Goal: Use online tool/utility: Utilize a website feature to perform a specific function

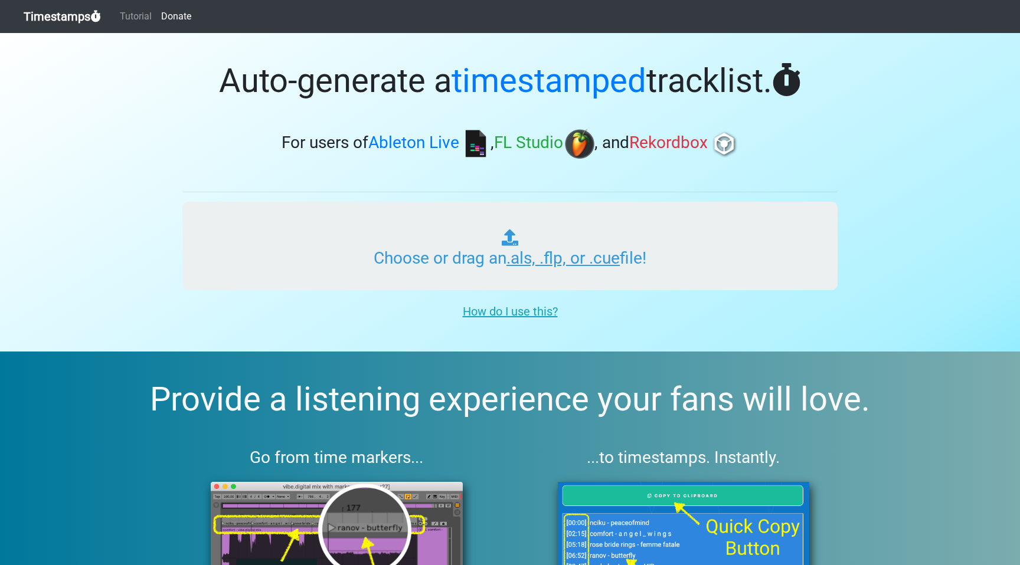
click at [542, 258] on input "Choose or drag an .als, .flp, or .cue file!" at bounding box center [509, 246] width 655 height 89
type input "C:\fakepath\Episode 6.als"
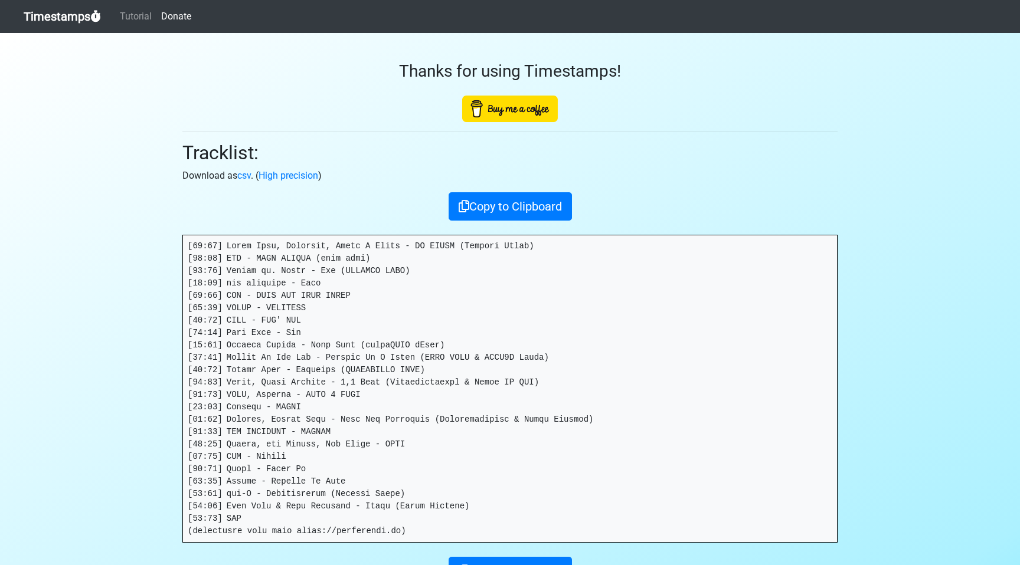
scroll to position [114, 0]
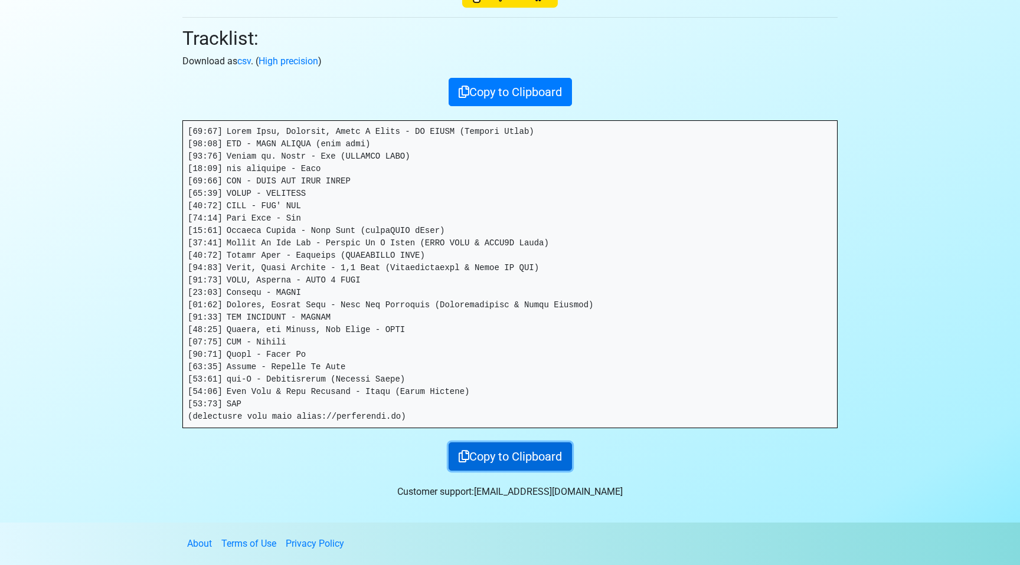
click at [498, 456] on button "Copy to Clipboard" at bounding box center [509, 457] width 123 height 28
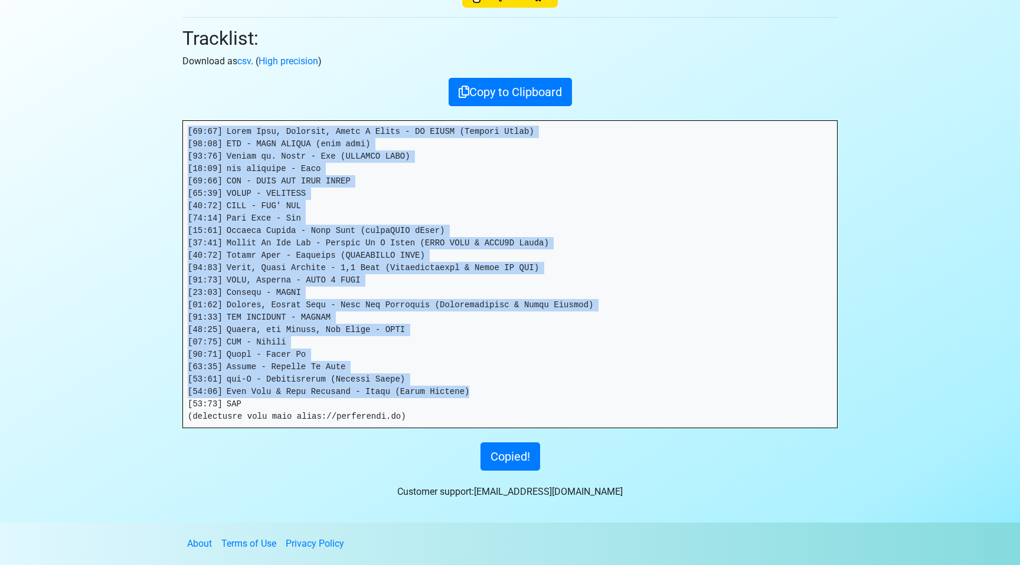
drag, startPoint x: 187, startPoint y: 246, endPoint x: 480, endPoint y: 387, distance: 325.2
click at [480, 387] on pre at bounding box center [510, 274] width 654 height 307
copy pre "[00:00] Chris Lake, Skrillex, Anita B Queen - LA NOCHE (Afinity Remix) [01:56] …"
